Goal: Use online tool/utility: Utilize a website feature to perform a specific function

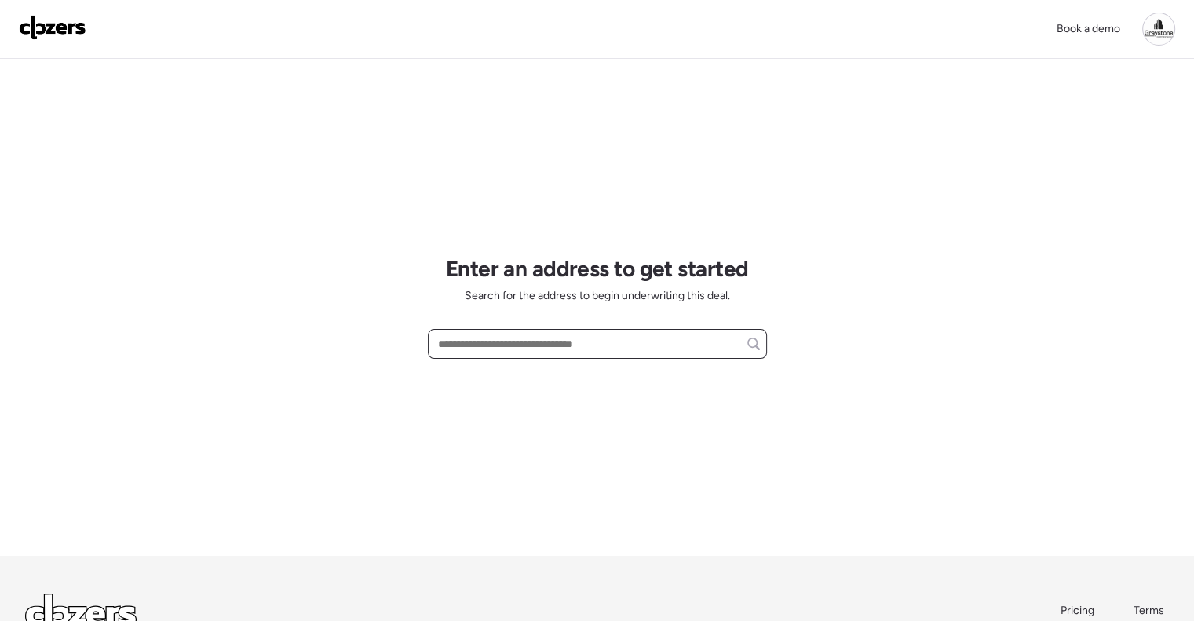
click at [483, 338] on input "text" at bounding box center [597, 344] width 325 height 22
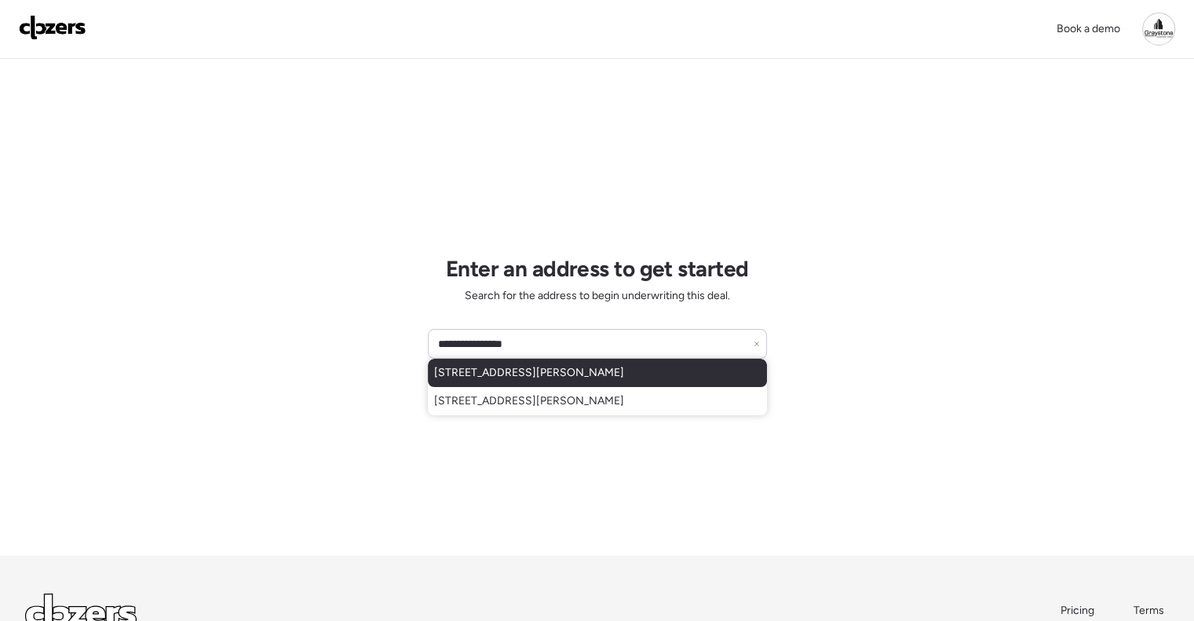
click at [571, 363] on div "[STREET_ADDRESS][PERSON_NAME]" at bounding box center [597, 373] width 339 height 28
type input "**********"
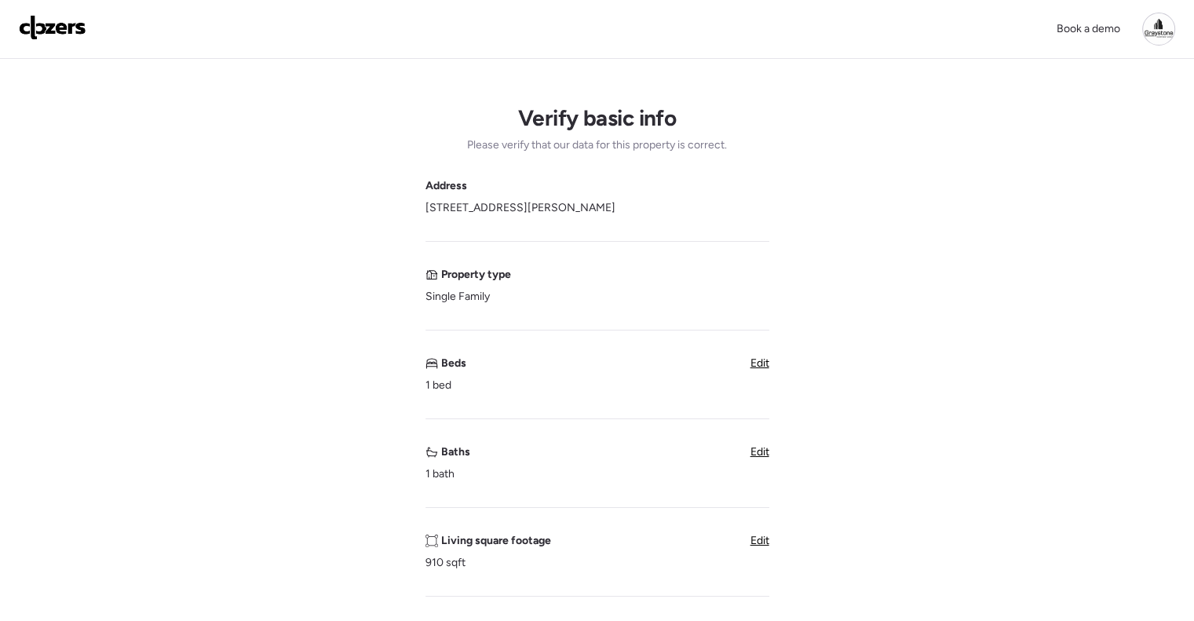
click at [762, 361] on span "Edit" at bounding box center [759, 362] width 19 height 13
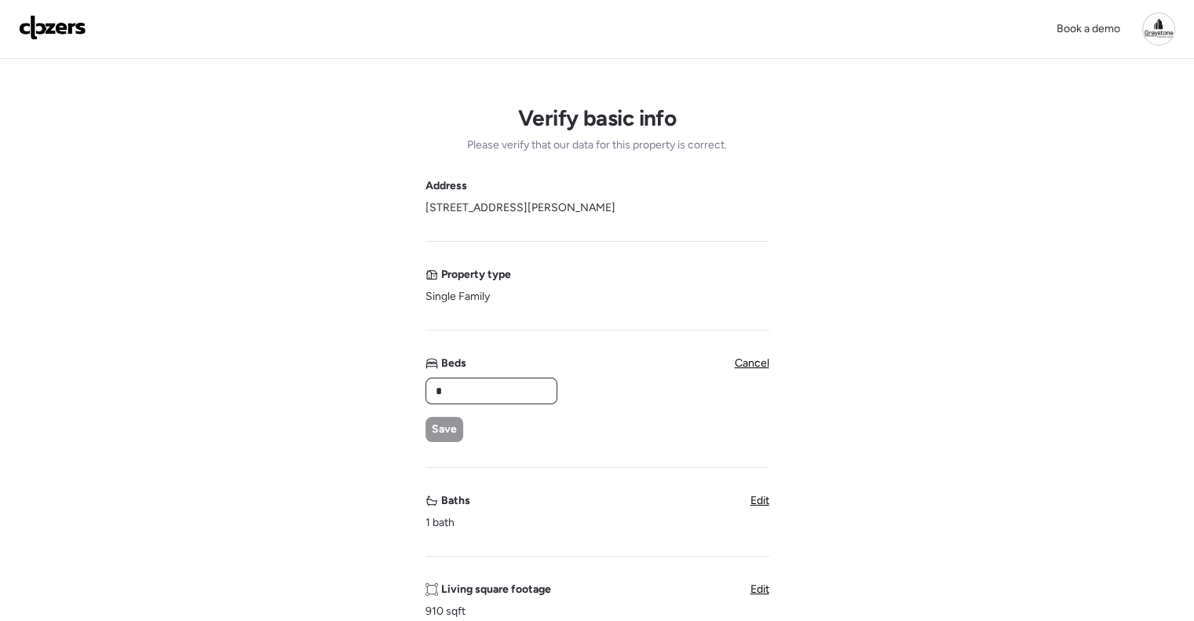
drag, startPoint x: 497, startPoint y: 388, endPoint x: 361, endPoint y: 385, distance: 135.8
type input "*"
click at [439, 418] on div "Save" at bounding box center [444, 429] width 38 height 25
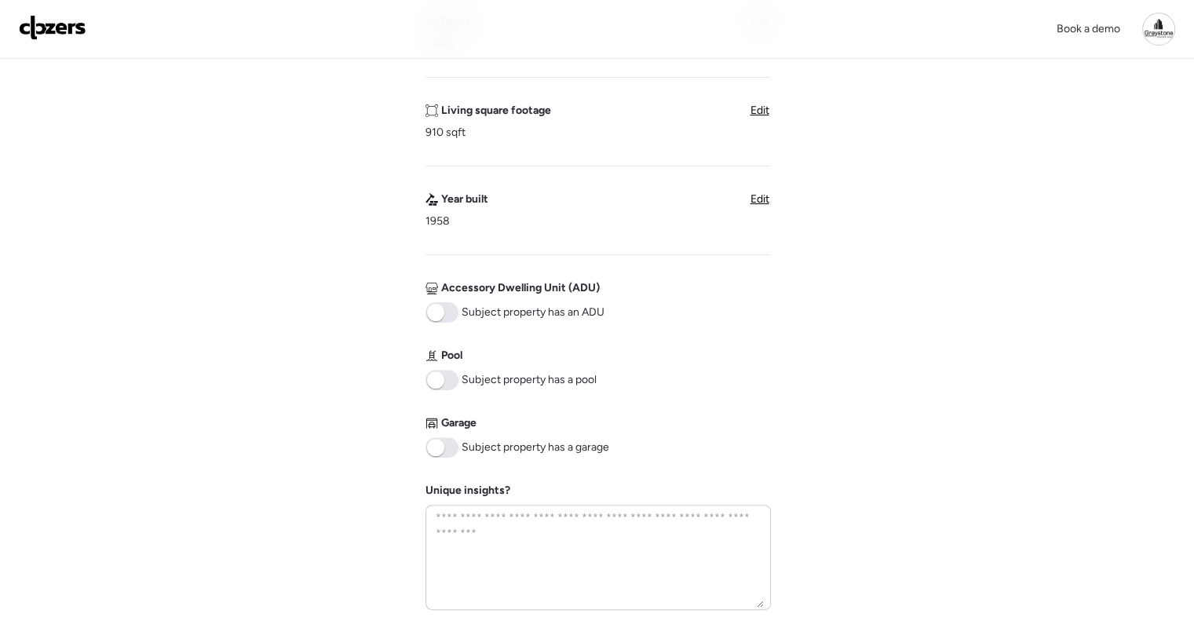
scroll to position [628, 0]
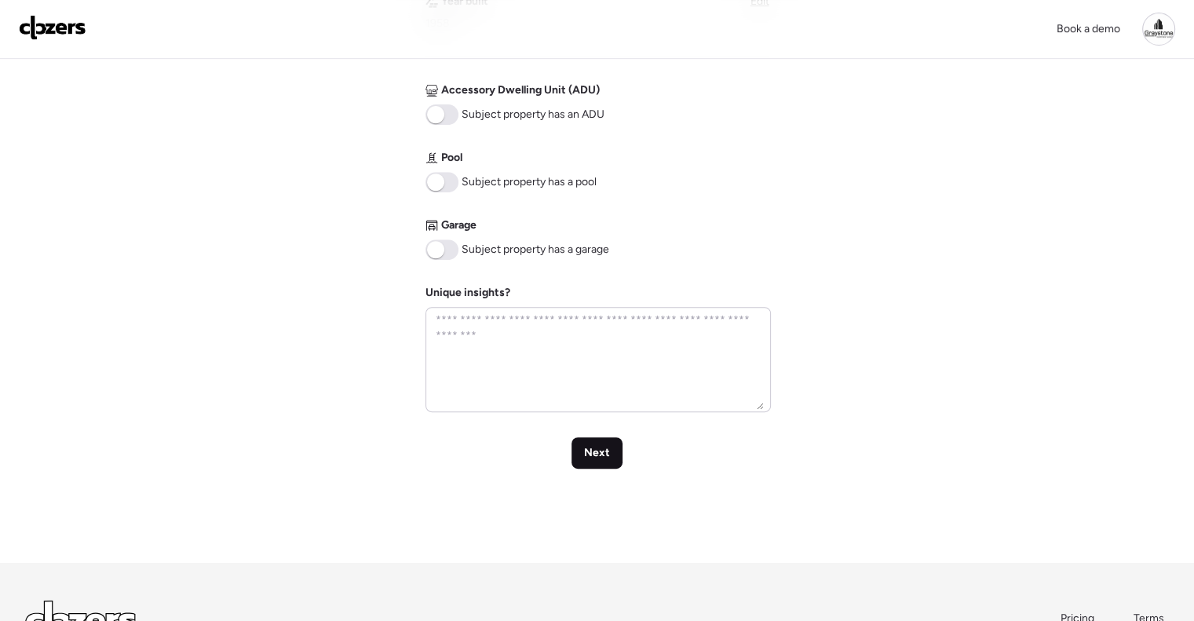
click at [589, 454] on span "Next" at bounding box center [597, 453] width 26 height 16
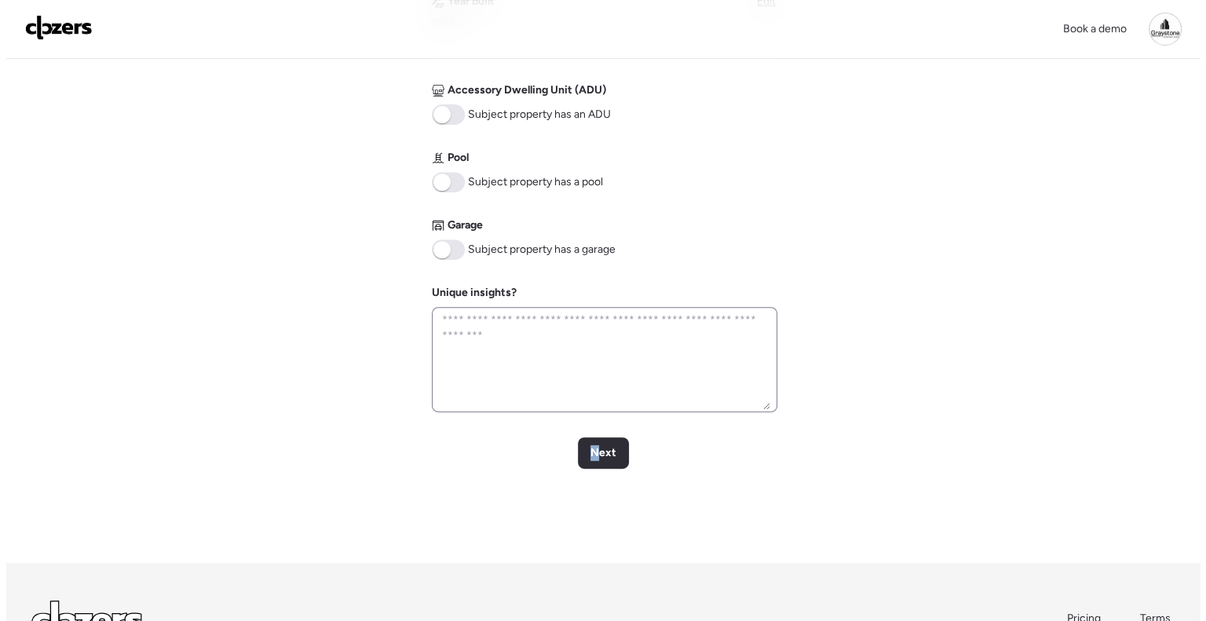
scroll to position [0, 0]
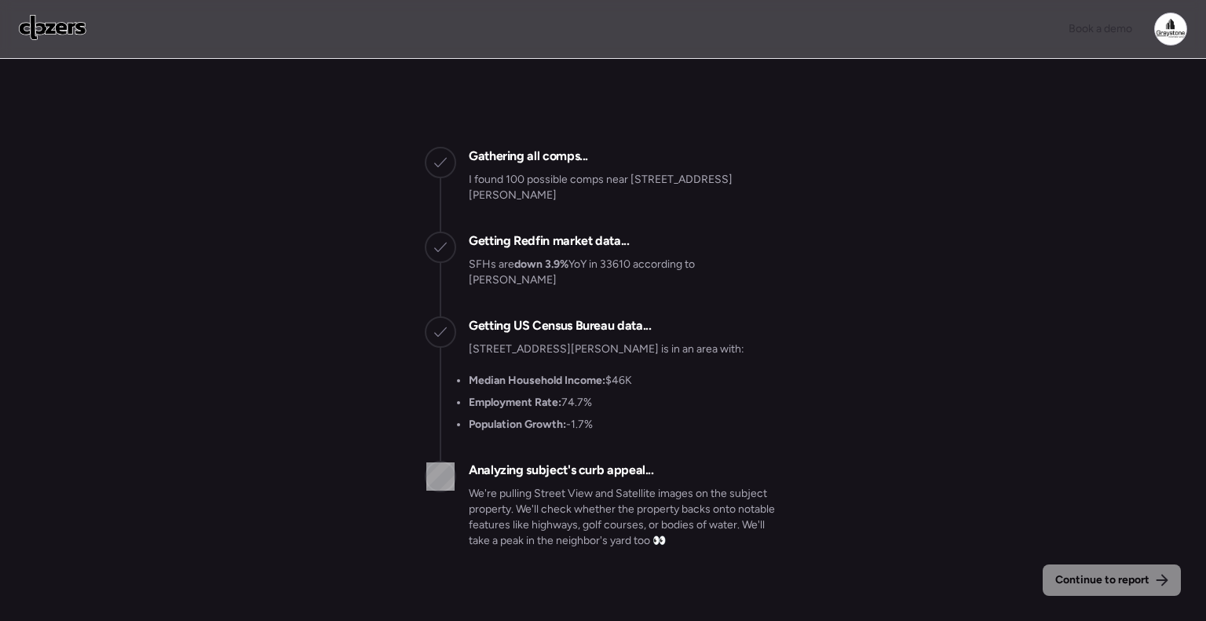
click at [692, 304] on div "Gathering all comps... I found 100 possible comps near [STREET_ADDRESS][PERSON_…" at bounding box center [603, 348] width 356 height 452
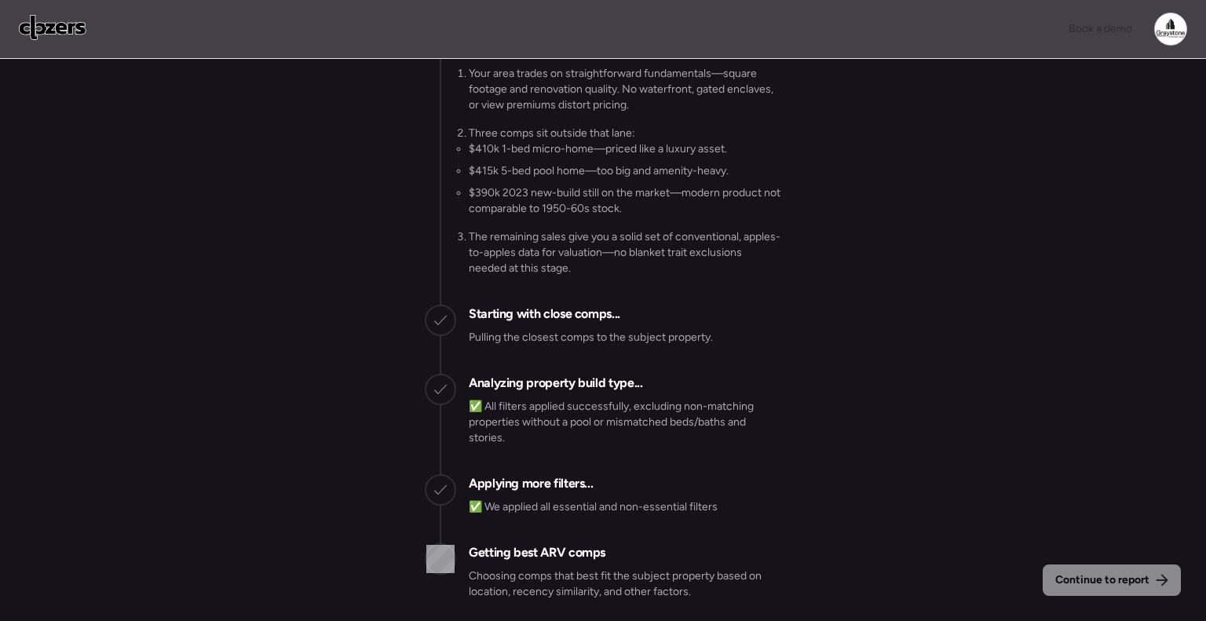
click at [692, 304] on div "Gathering all comps... I found 100 possible comps near [STREET_ADDRESS][PERSON_…" at bounding box center [603, 82] width 356 height 1086
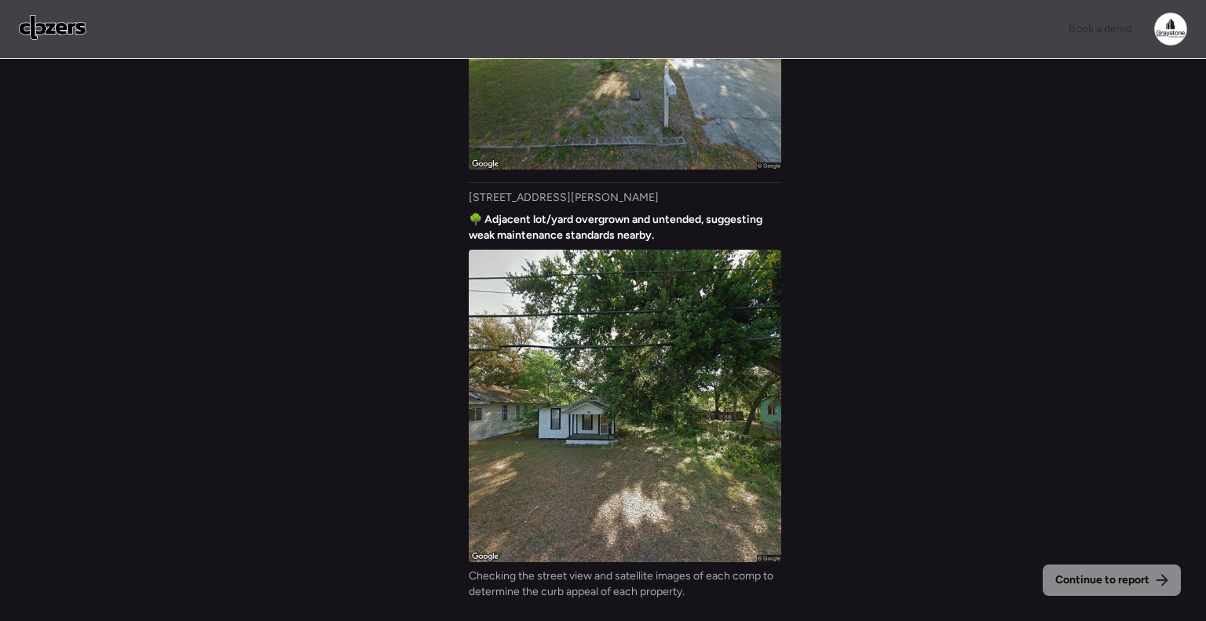
click at [863, 249] on div "Continue to report Gathering all comps... I found 100 possible comps near [STRE…" at bounding box center [603, 342] width 1206 height 566
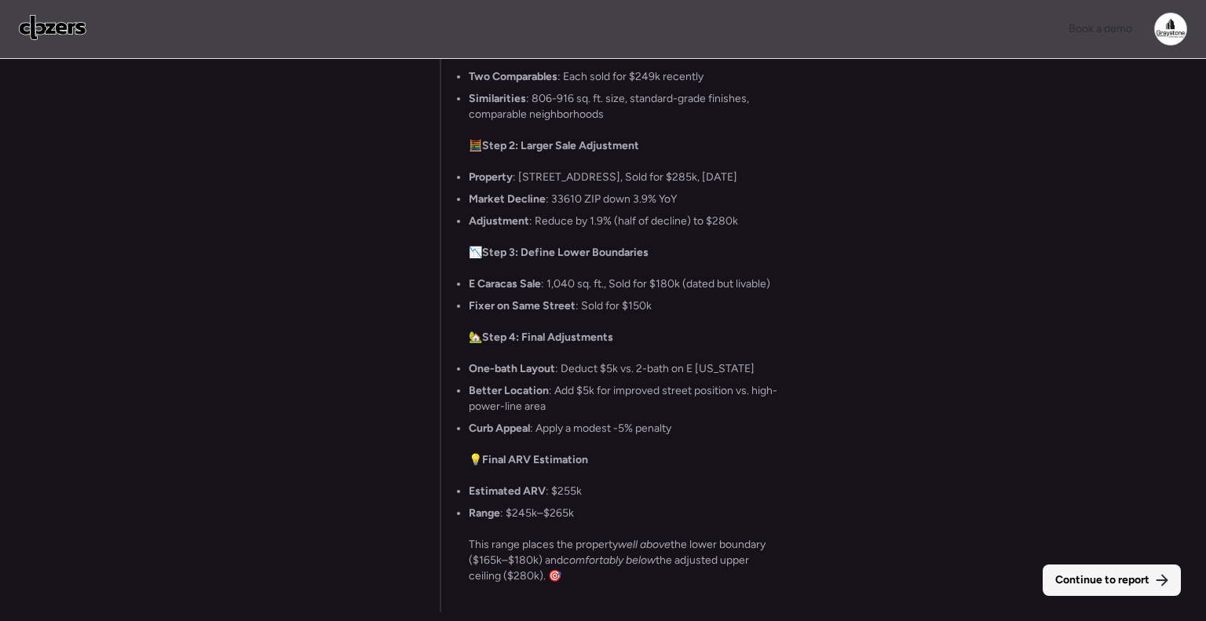
click at [1094, 567] on div "Continue to report" at bounding box center [1111, 579] width 138 height 31
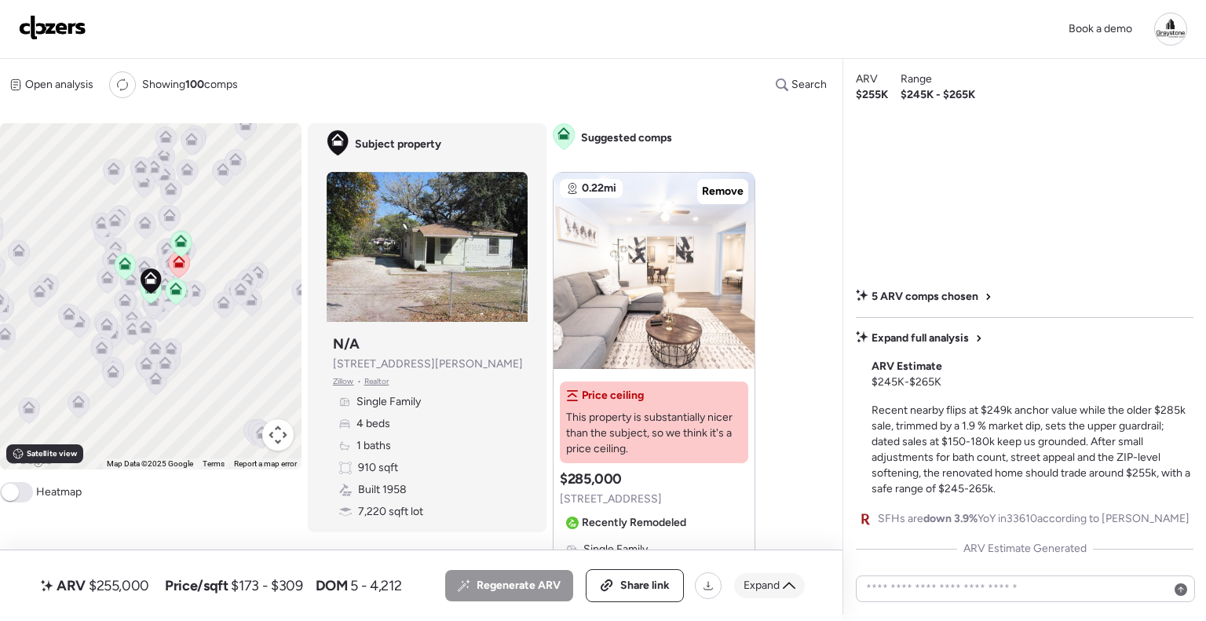
click at [785, 581] on icon at bounding box center [788, 585] width 13 height 13
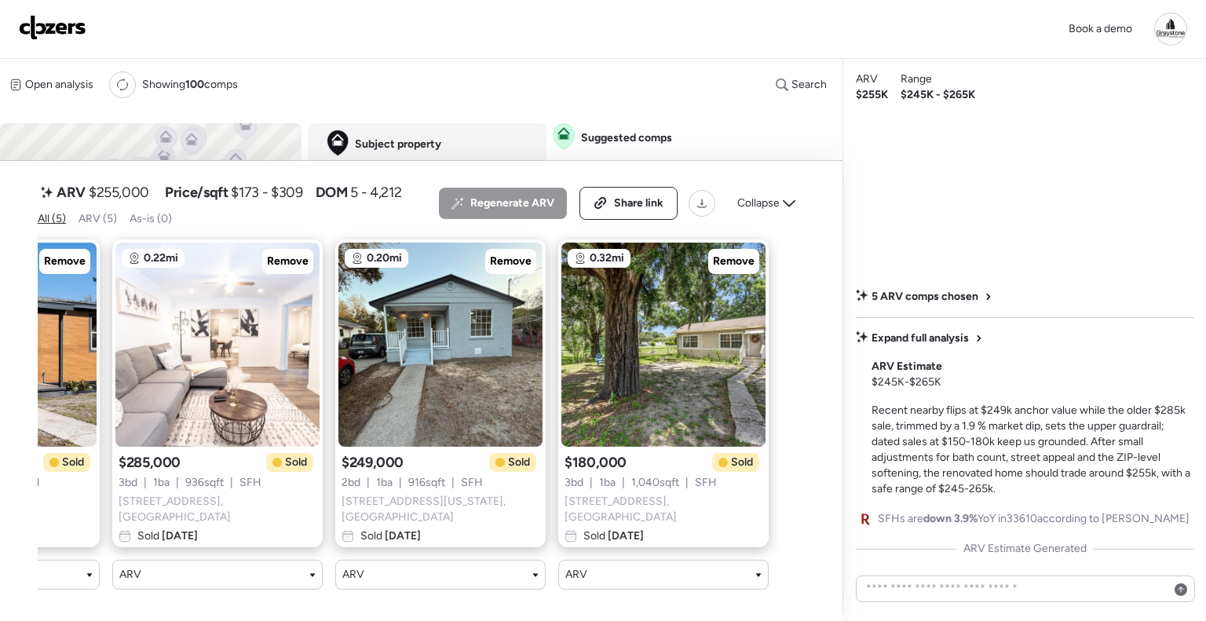
scroll to position [0, 385]
